Goal: Find specific page/section: Find specific page/section

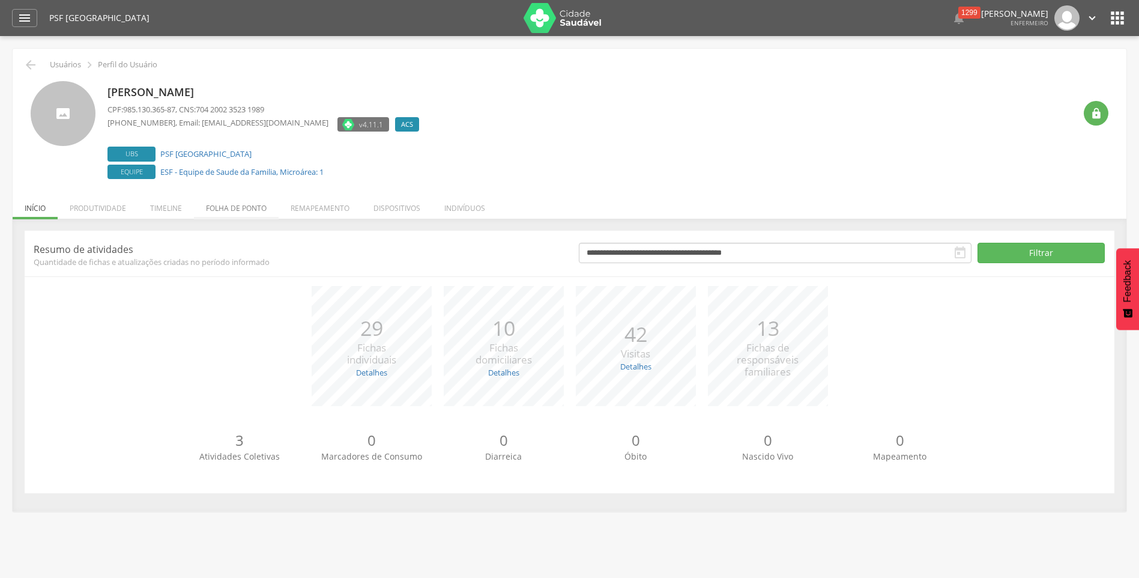
click at [243, 205] on li "Folha de ponto" at bounding box center [236, 205] width 85 height 28
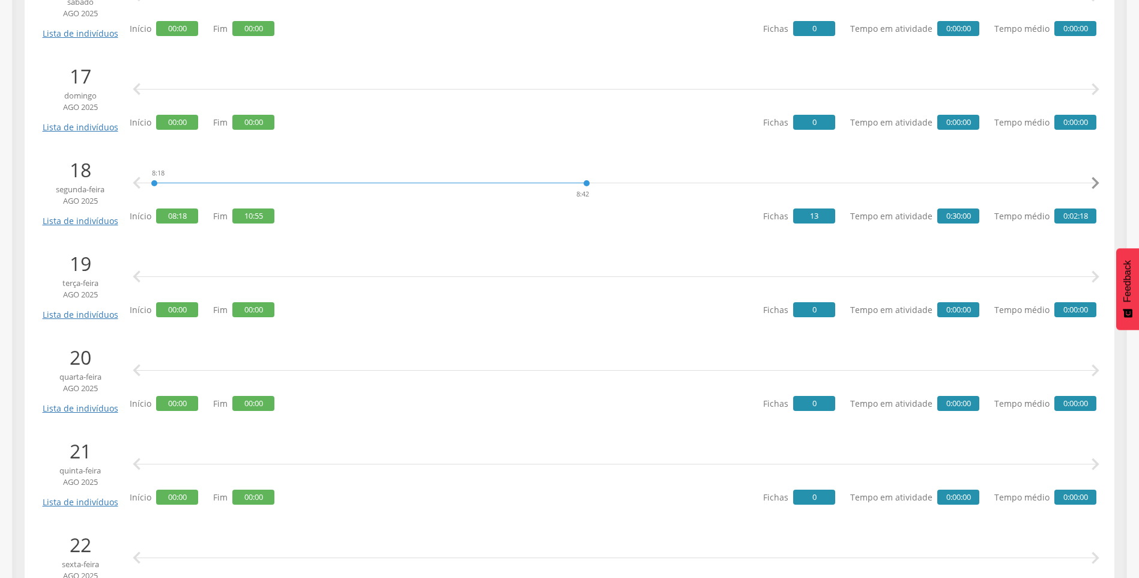
scroll to position [1681, 0]
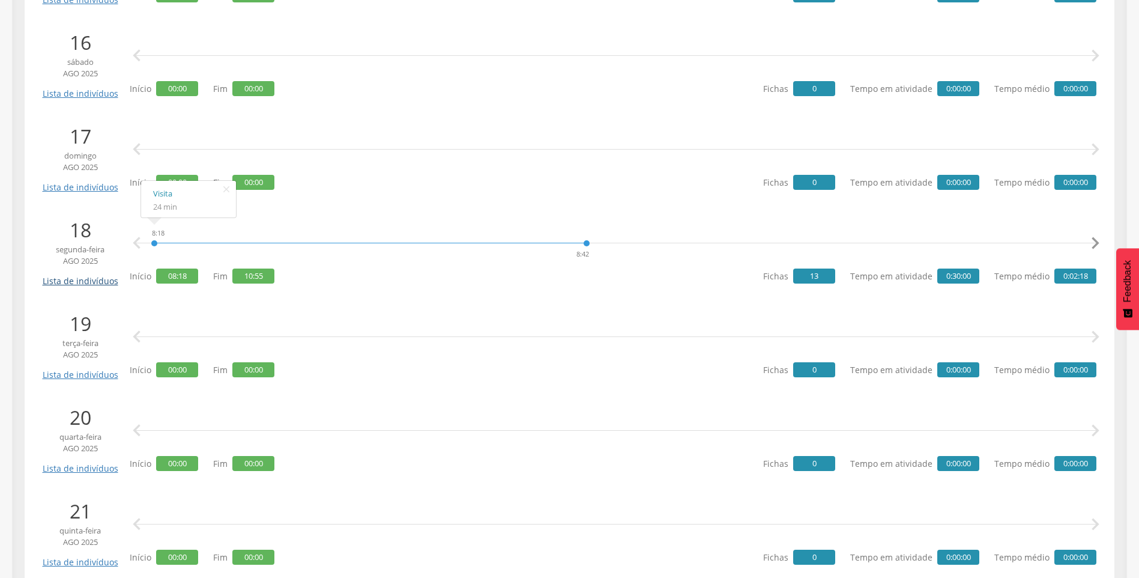
click at [97, 284] on link "Lista de indivíduos" at bounding box center [80, 276] width 81 height 21
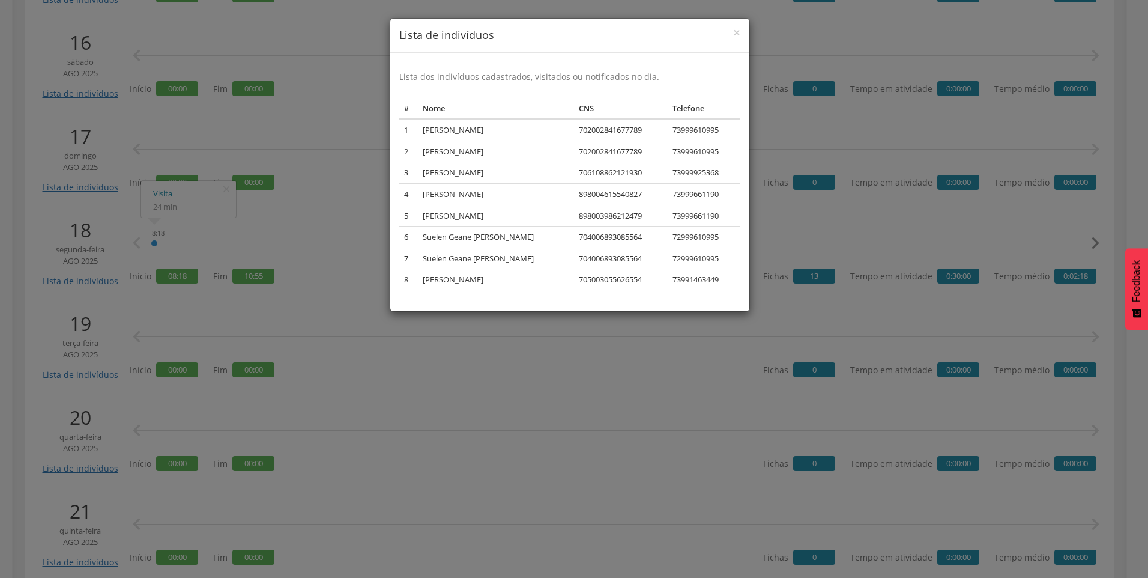
click at [352, 399] on div "× Lista de indivíduos Lista dos indivíduos cadastrados, visitados ou notificado…" at bounding box center [574, 289] width 1148 height 578
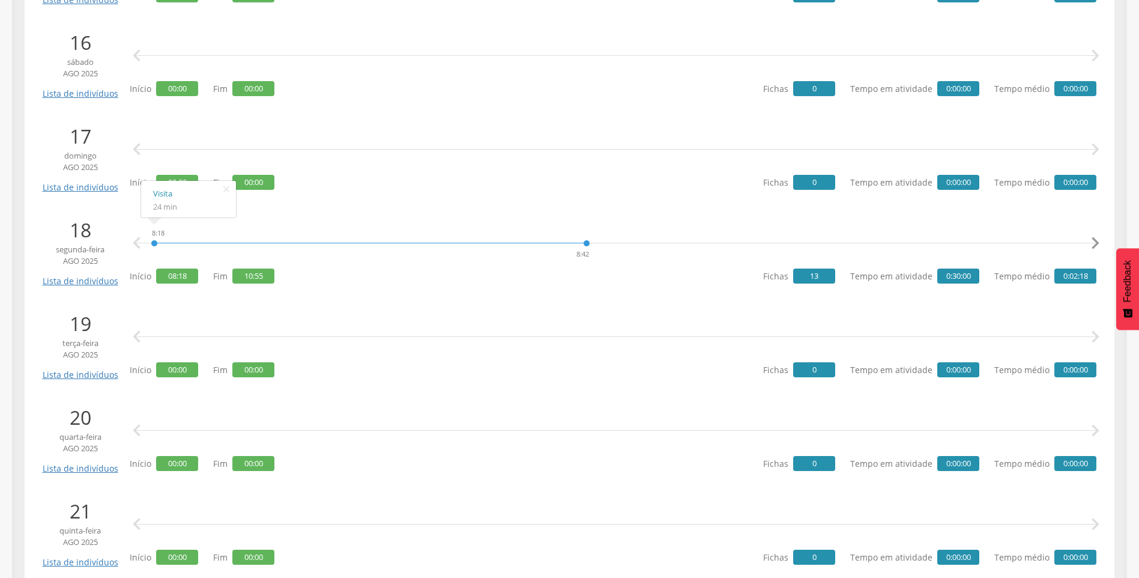
scroll to position [1501, 0]
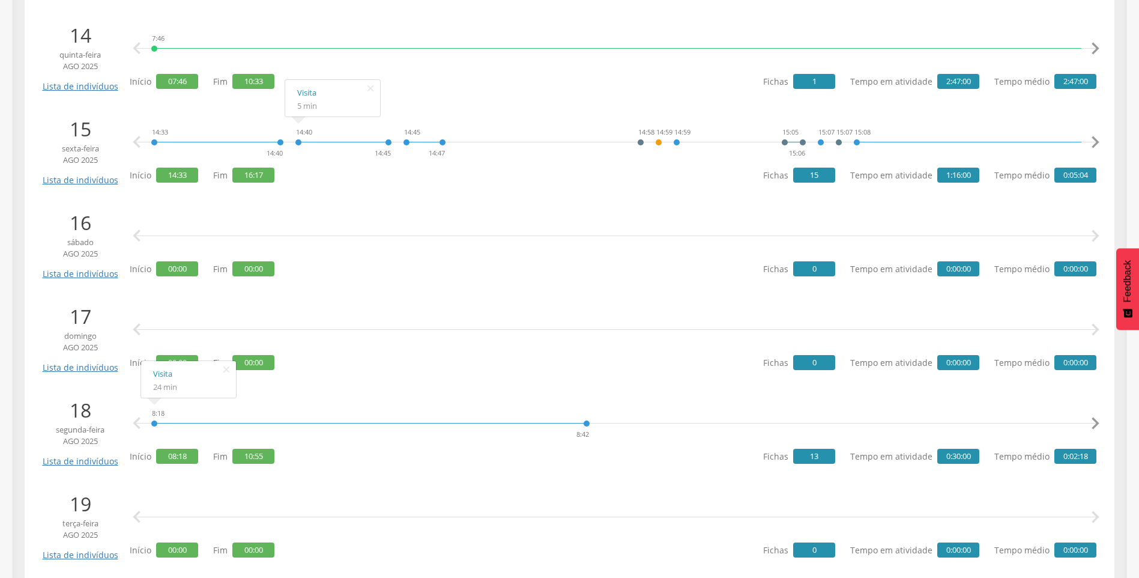
click at [390, 146] on div "14:40 14:45" at bounding box center [343, 142] width 97 height 36
click at [677, 144] on div "14:59" at bounding box center [676, 142] width 7 height 36
click at [677, 143] on div "14:59" at bounding box center [676, 142] width 7 height 36
click at [1094, 146] on icon "" at bounding box center [1095, 142] width 24 height 24
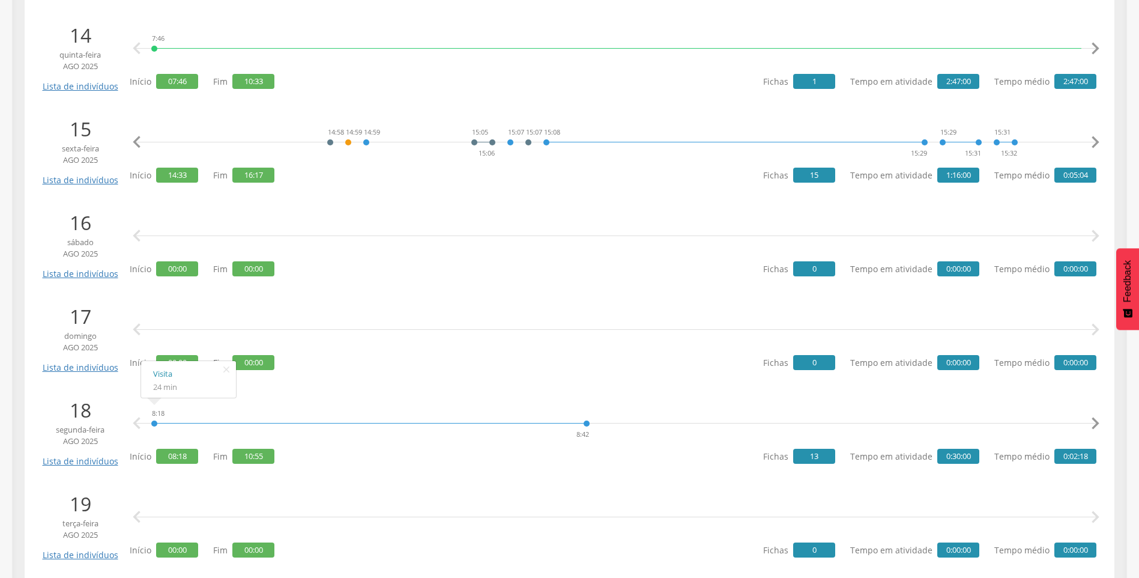
scroll to position [0, 310]
click at [1094, 146] on icon "" at bounding box center [1095, 142] width 24 height 24
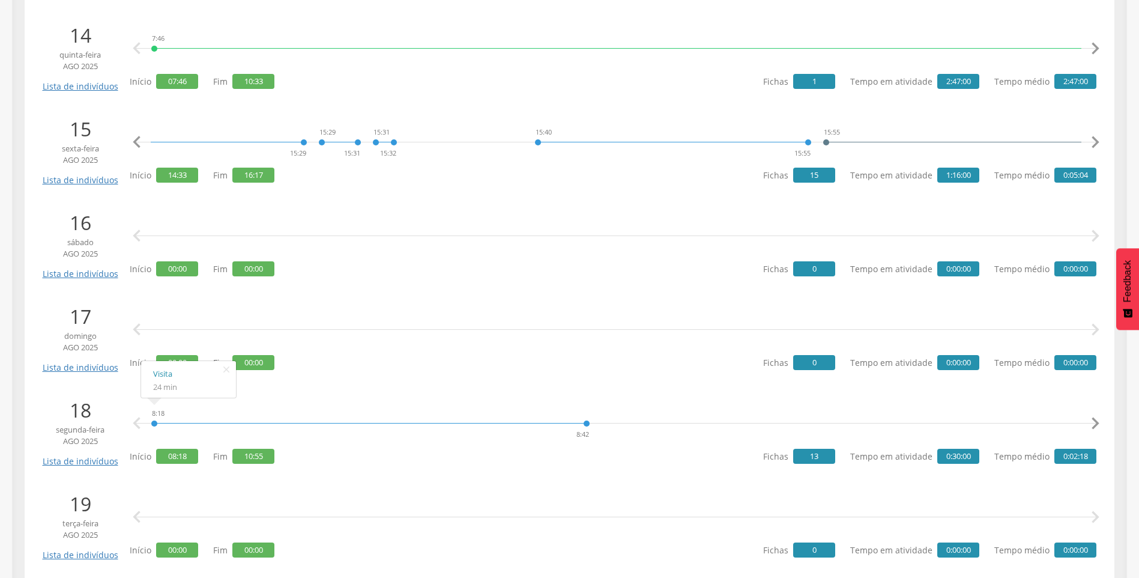
click at [1094, 146] on icon "" at bounding box center [1095, 142] width 24 height 24
click at [156, 143] on div "15:29 15:31" at bounding box center [176, 142] width 43 height 36
click at [193, 143] on div "15:29 15:31" at bounding box center [176, 142] width 43 height 36
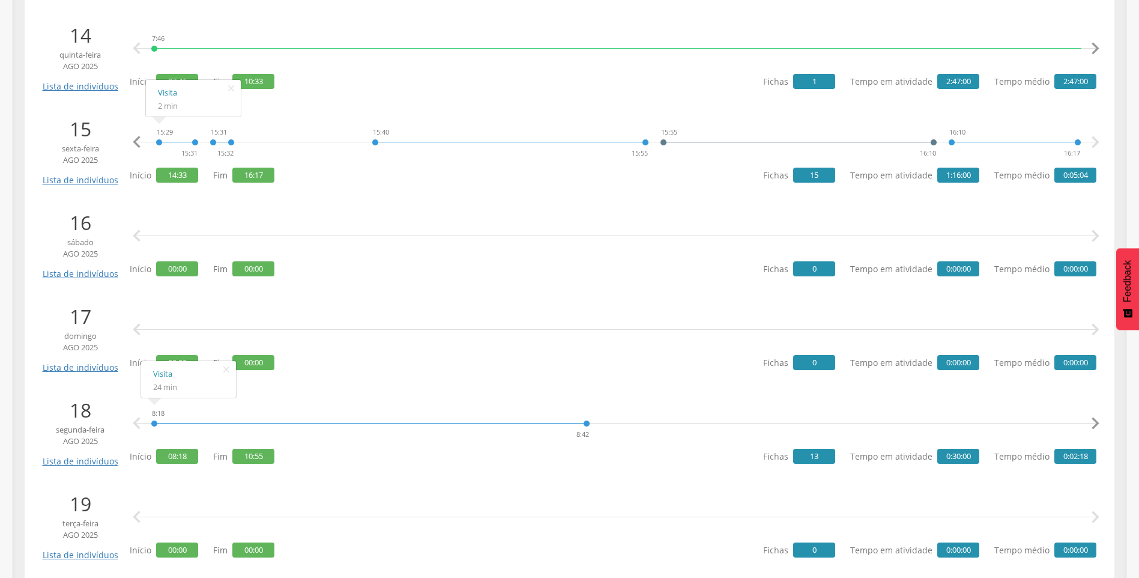
click at [139, 143] on icon "" at bounding box center [137, 142] width 24 height 24
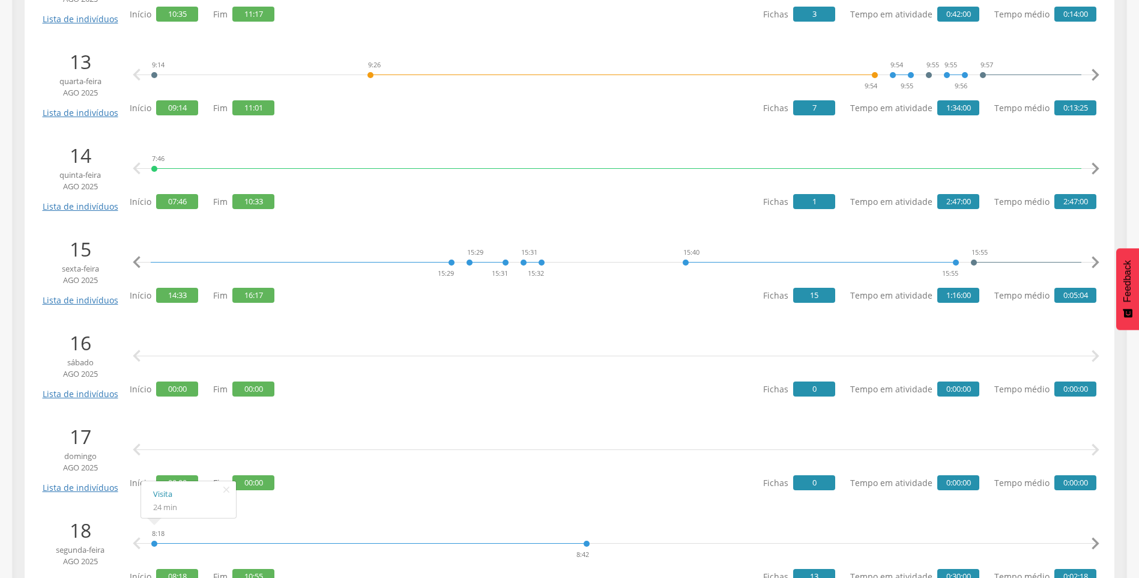
scroll to position [1321, 0]
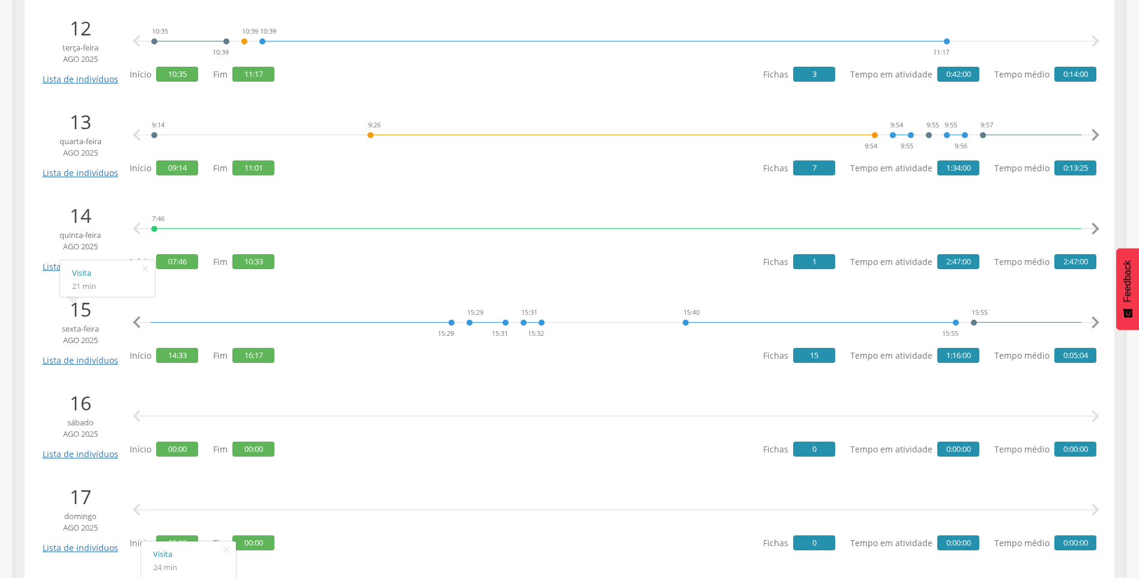
click at [134, 325] on icon "" at bounding box center [137, 322] width 24 height 24
click at [497, 323] on div "14:59" at bounding box center [495, 322] width 7 height 36
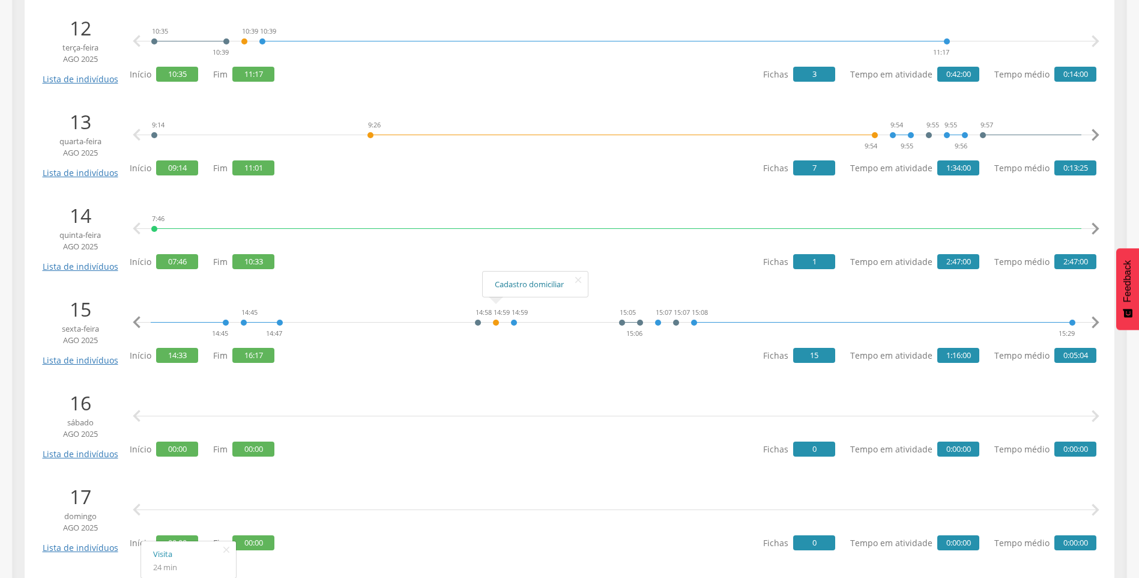
click at [502, 286] on link "Cadastro domiciliar" at bounding box center [535, 284] width 81 height 15
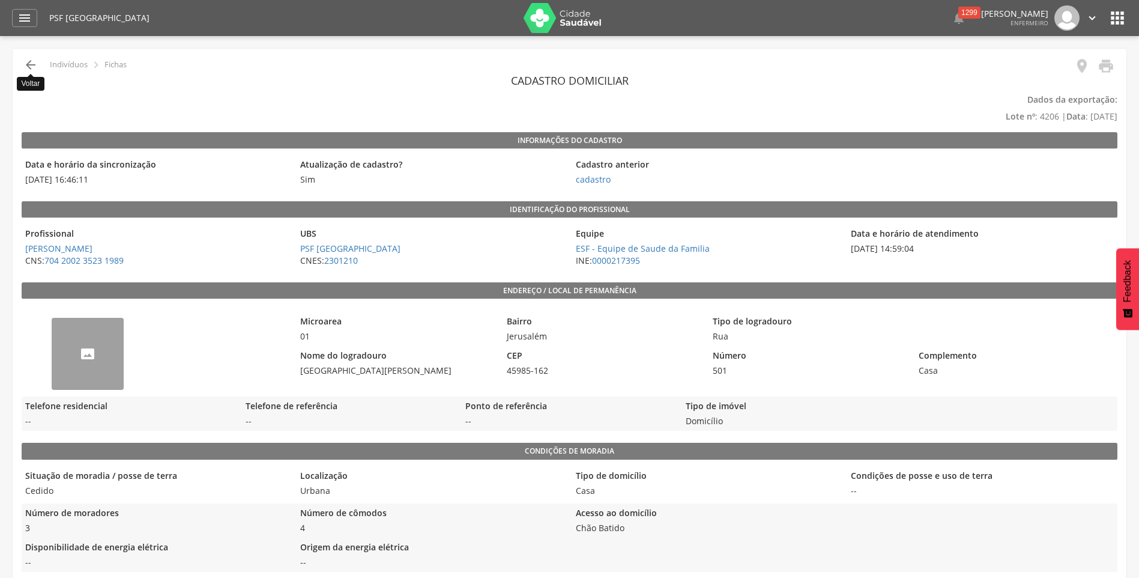
click at [31, 68] on icon "" at bounding box center [30, 65] width 14 height 14
click at [29, 65] on icon "" at bounding box center [30, 65] width 14 height 14
click at [88, 357] on div "--" at bounding box center [88, 354] width 72 height 72
click at [32, 62] on icon "" at bounding box center [30, 65] width 14 height 14
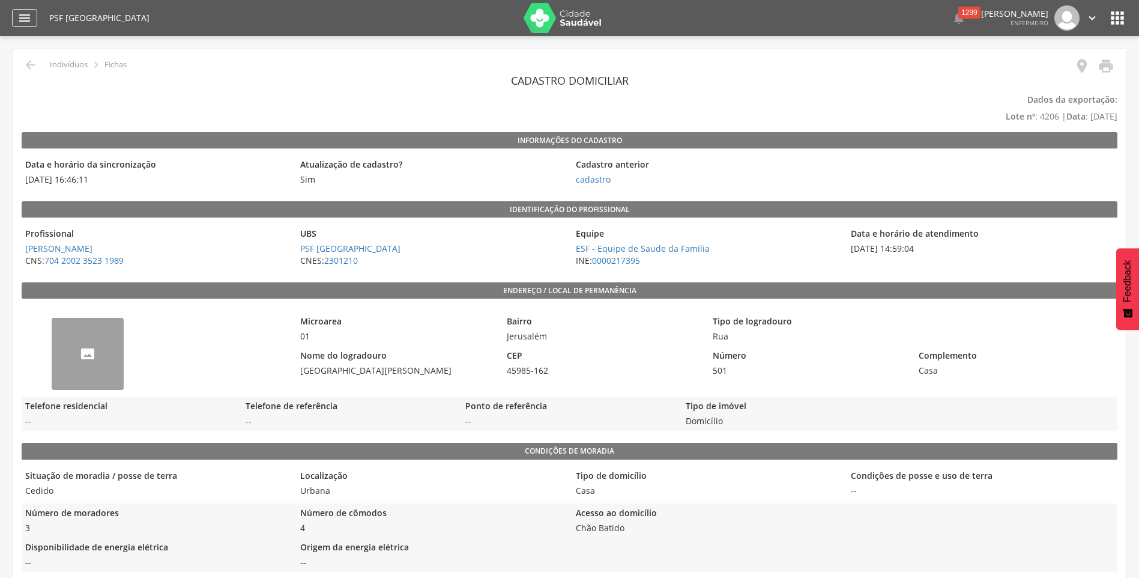
click at [16, 17] on div "" at bounding box center [24, 18] width 25 height 18
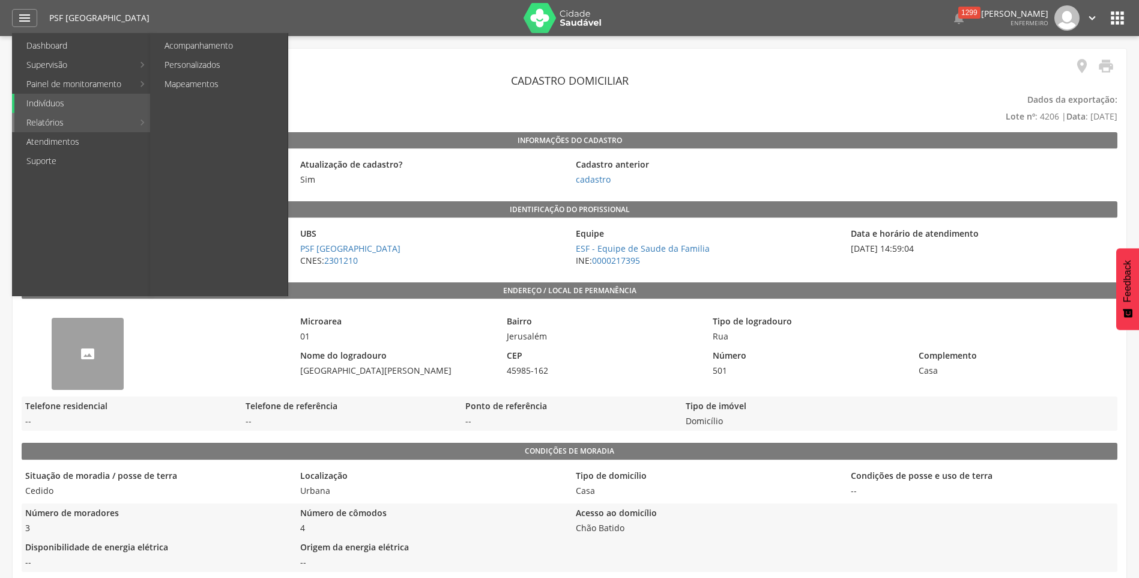
click at [52, 118] on link "Relatórios" at bounding box center [73, 122] width 119 height 19
click at [52, 122] on link "Relatórios" at bounding box center [73, 122] width 119 height 19
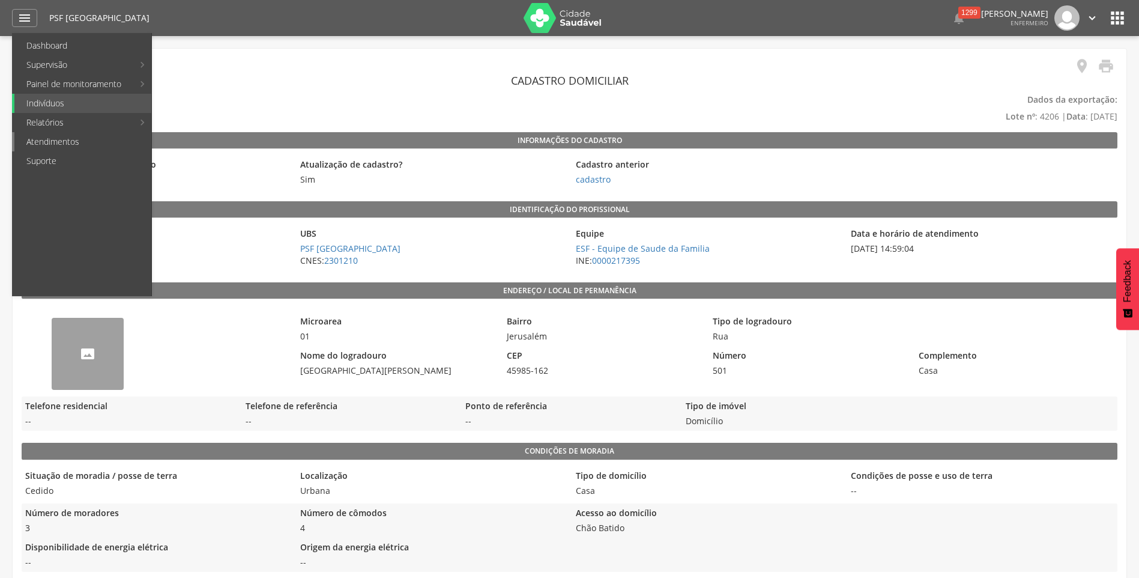
click at [46, 145] on link "Atendimentos" at bounding box center [82, 141] width 137 height 19
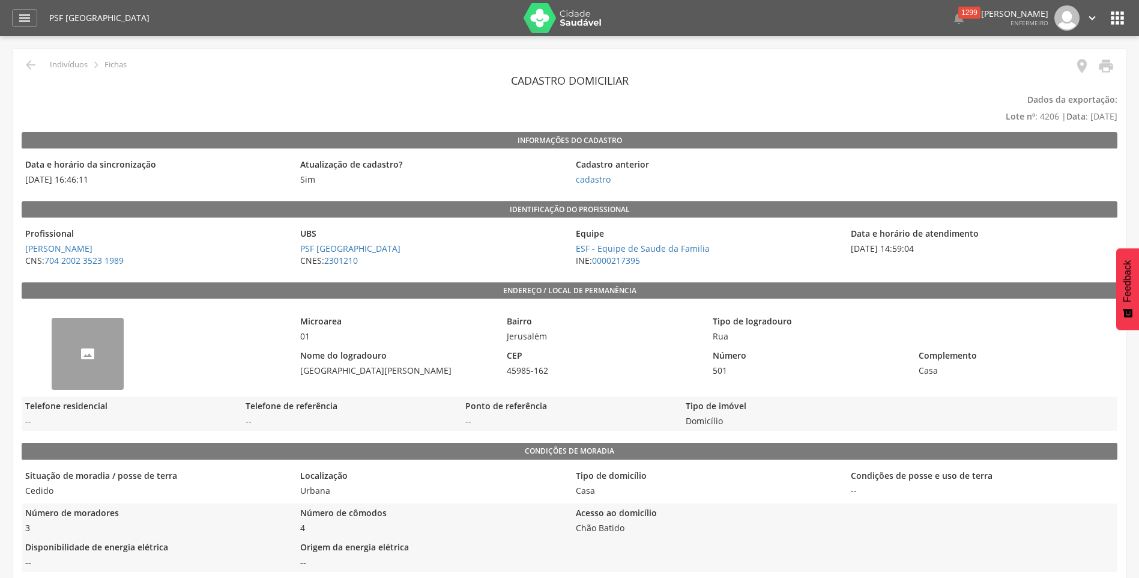
click at [1119, 16] on icon "" at bounding box center [1117, 17] width 19 height 19
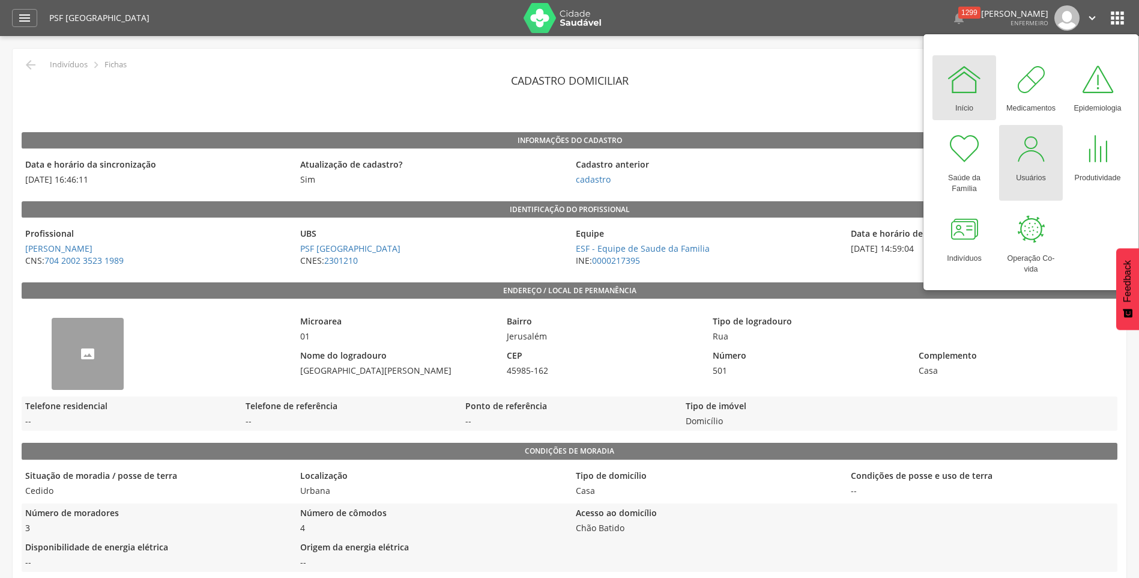
click at [1034, 164] on div at bounding box center [1031, 149] width 36 height 36
